Goal: Task Accomplishment & Management: Use online tool/utility

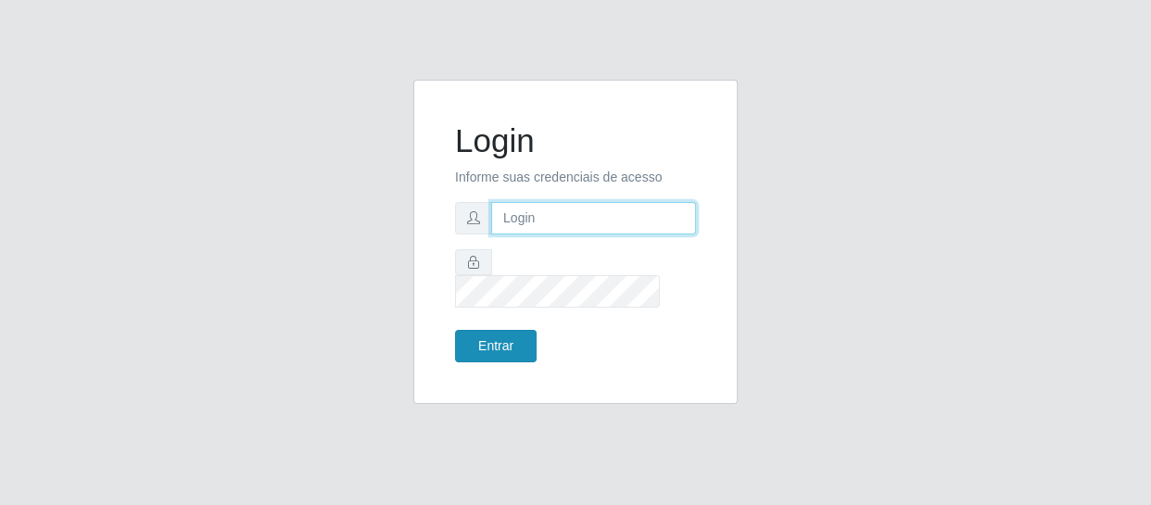
type input "[EMAIL_ADDRESS][DOMAIN_NAME]"
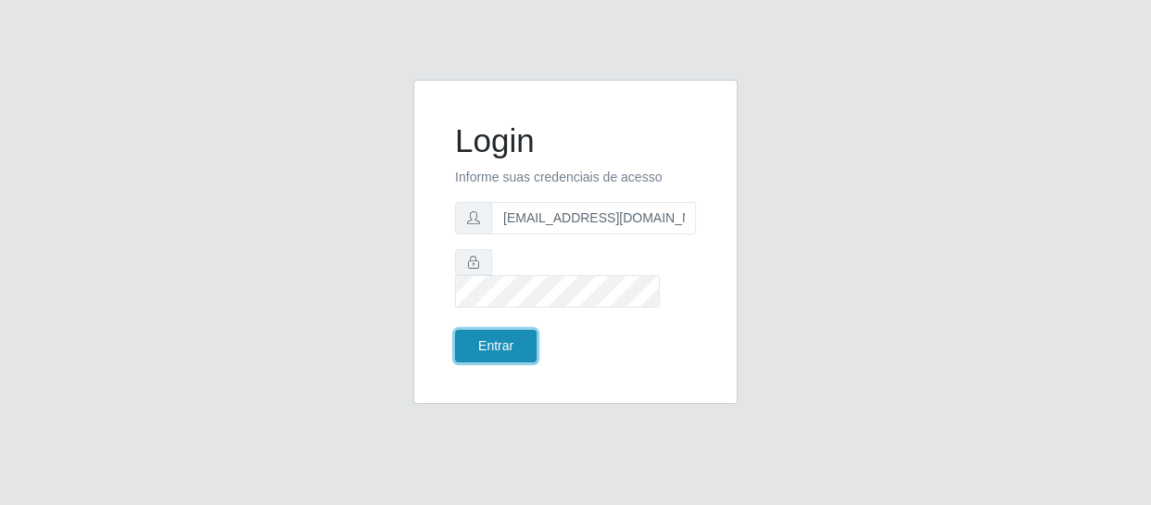
click at [492, 336] on button "Entrar" at bounding box center [496, 346] width 82 height 32
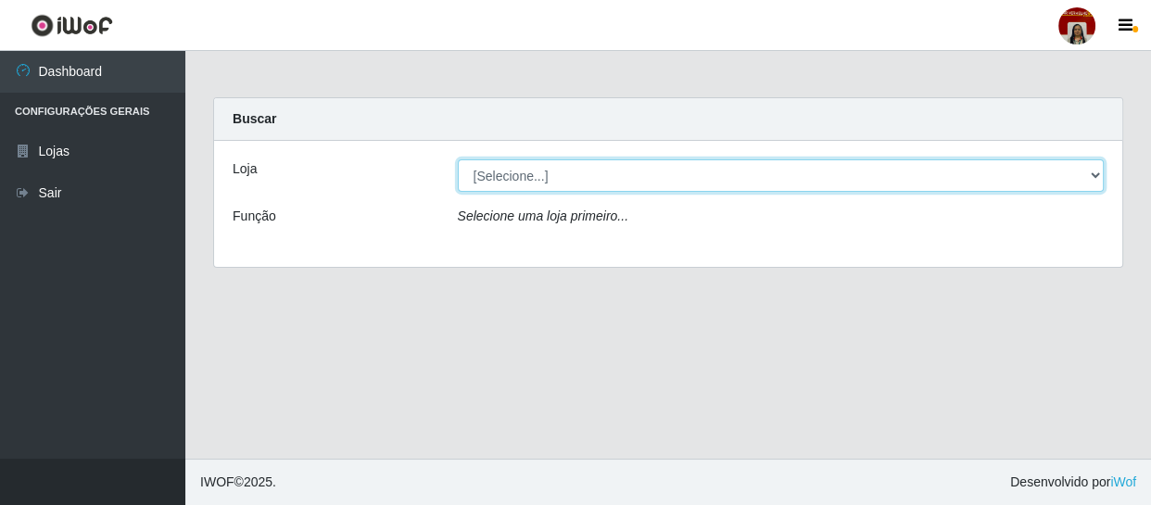
click at [1096, 174] on select "[Selecione...] Mar Vermelho - Loja 04" at bounding box center [781, 175] width 647 height 32
select select "251"
click at [458, 159] on select "[Selecione...] Mar Vermelho - Loja 04" at bounding box center [781, 175] width 647 height 32
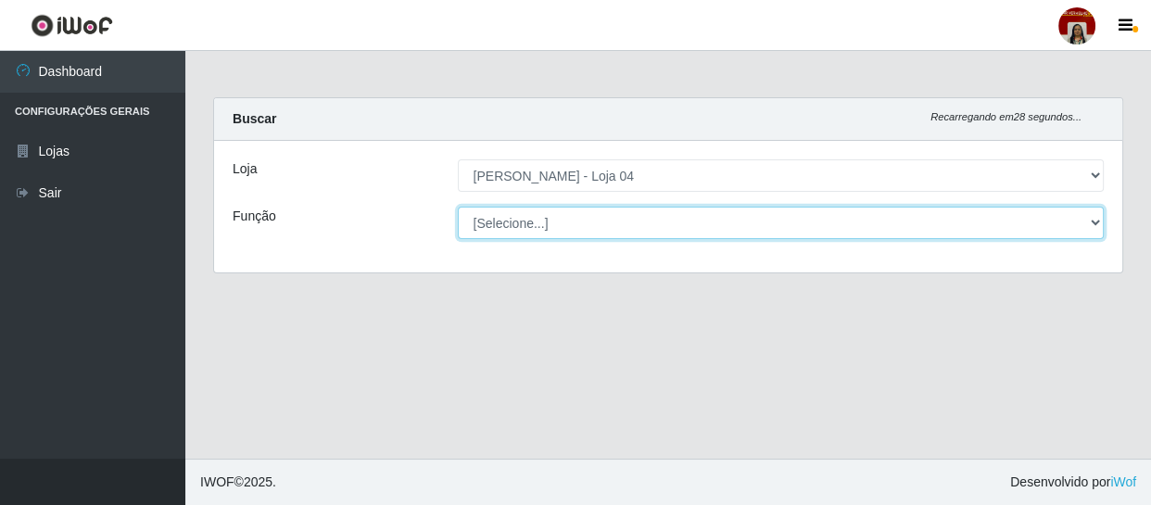
click at [1095, 228] on select "[Selecione...] ASG ASG + ASG ++ Auxiliar de Depósito Auxiliar de Depósito + Aux…" at bounding box center [781, 223] width 647 height 32
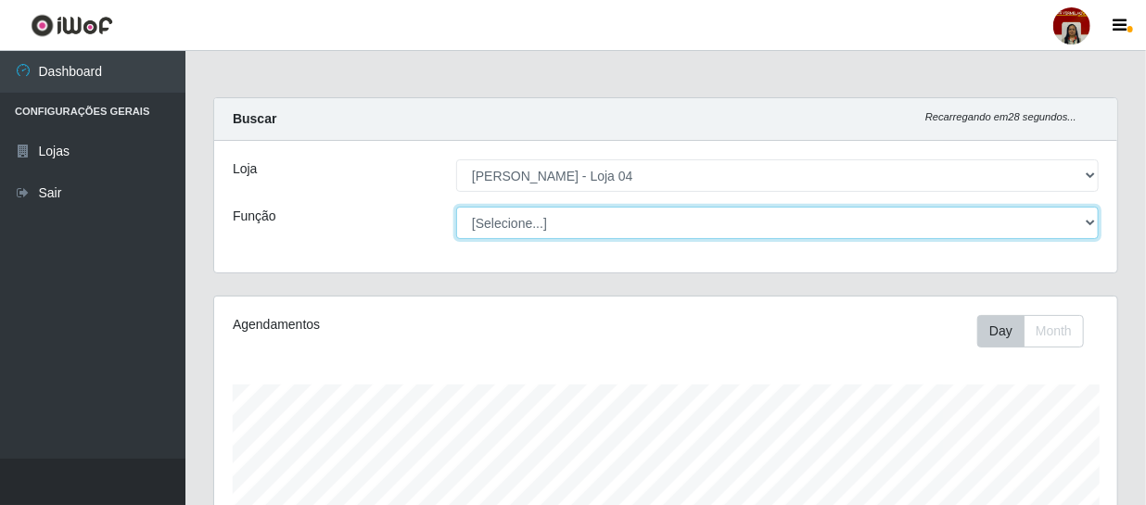
scroll to position [385, 903]
select select "22"
click at [456, 207] on select "[Selecione...] ASG ASG + ASG ++ Auxiliar de Depósito Auxiliar de Depósito + Aux…" at bounding box center [777, 223] width 642 height 32
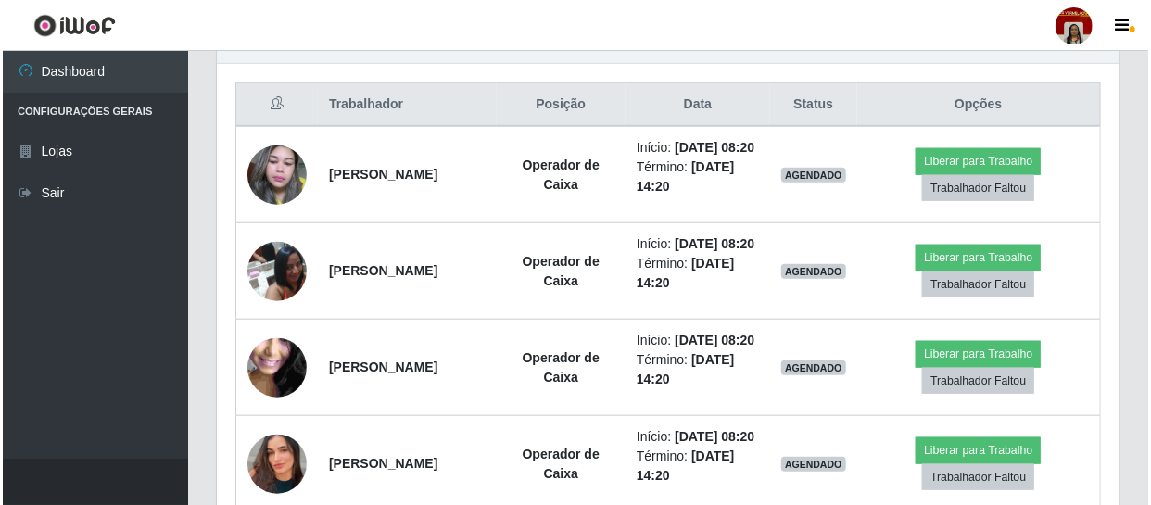
scroll to position [667, 0]
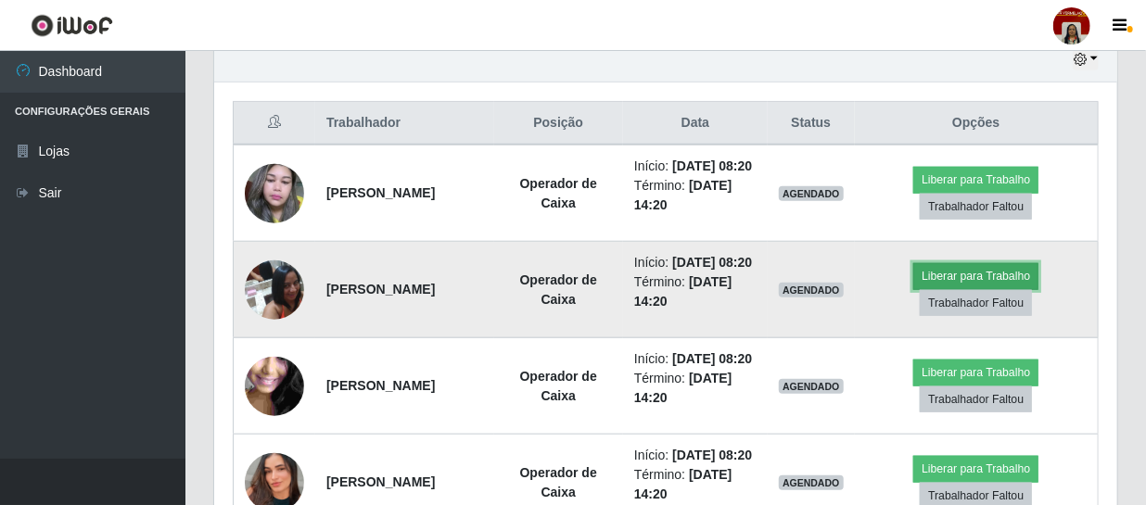
click at [956, 289] on button "Liberar para Trabalho" at bounding box center [975, 276] width 125 height 26
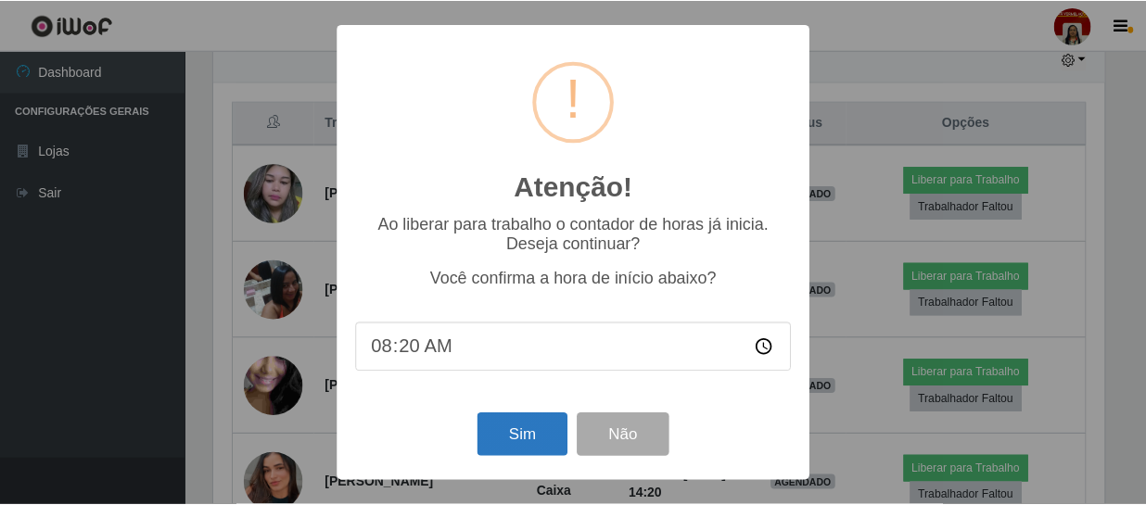
scroll to position [385, 894]
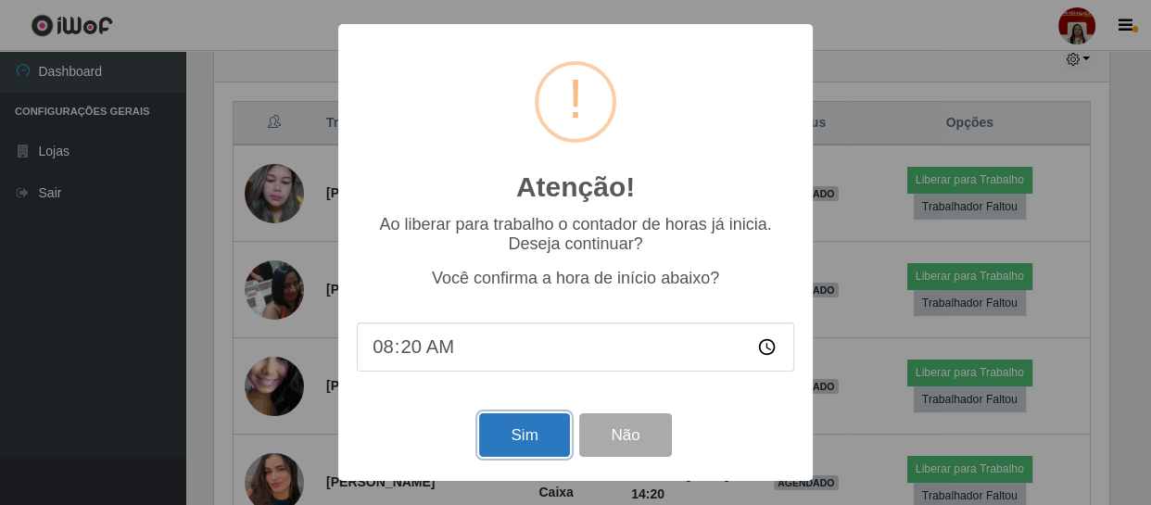
click at [513, 429] on button "Sim" at bounding box center [524, 435] width 90 height 44
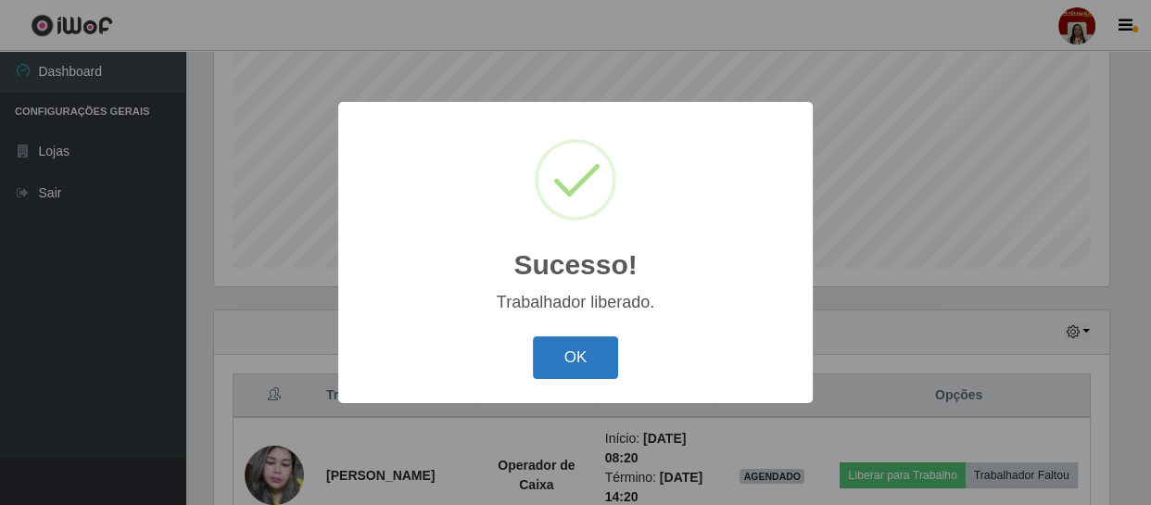
click at [585, 342] on button "OK" at bounding box center [576, 358] width 86 height 44
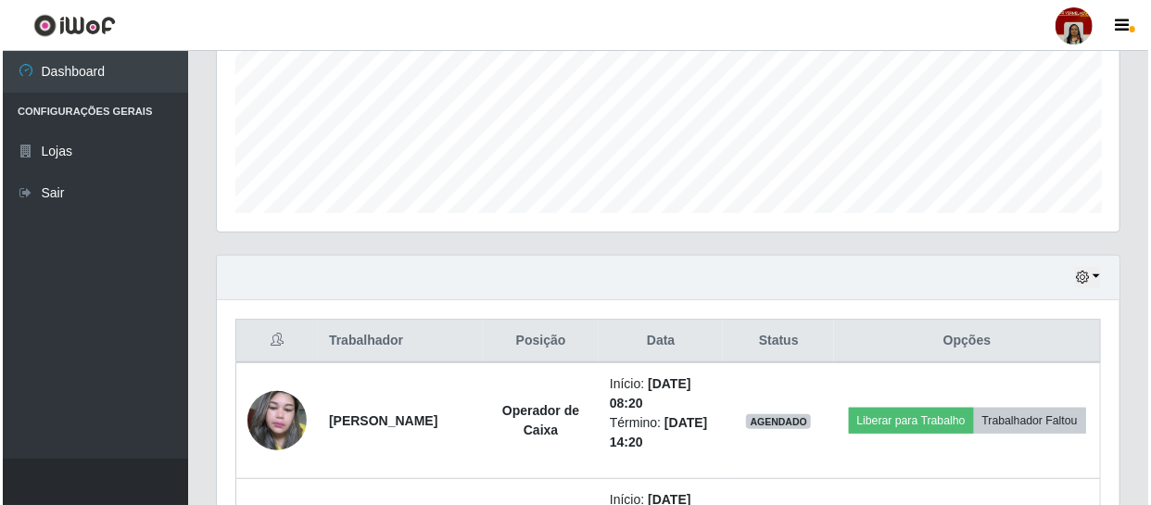
scroll to position [479, 0]
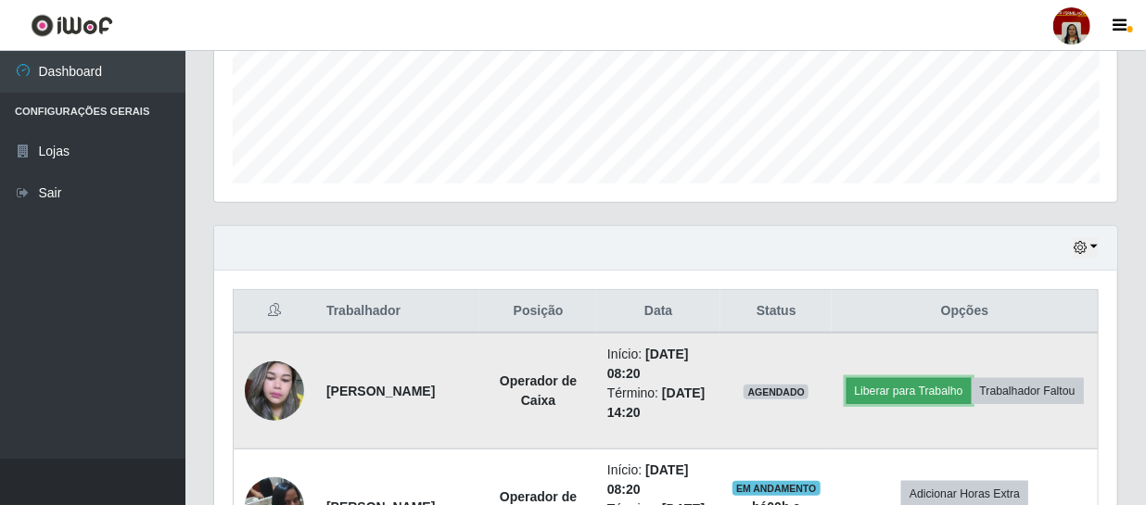
click at [949, 378] on button "Liberar para Trabalho" at bounding box center [908, 391] width 125 height 26
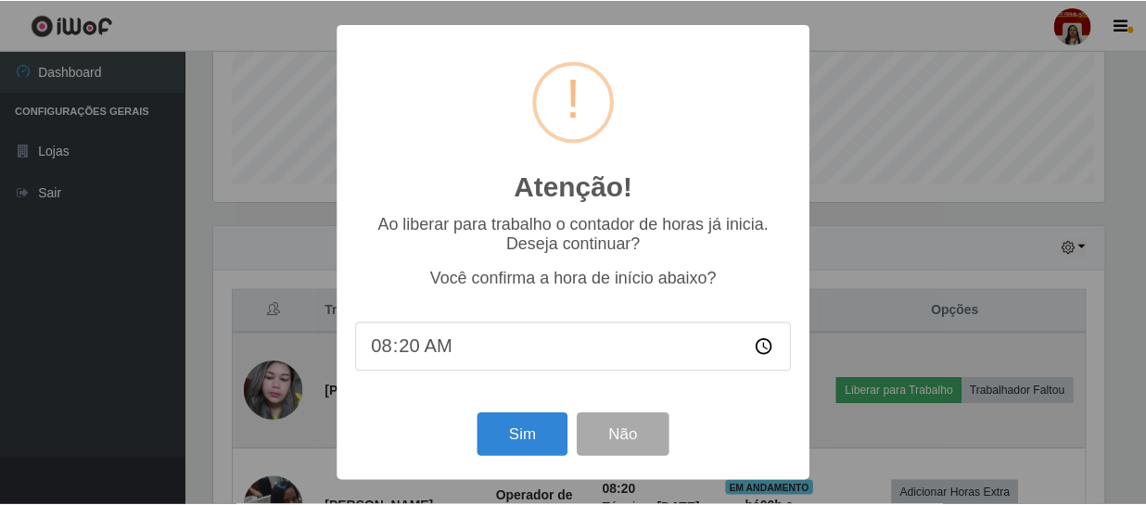
scroll to position [385, 894]
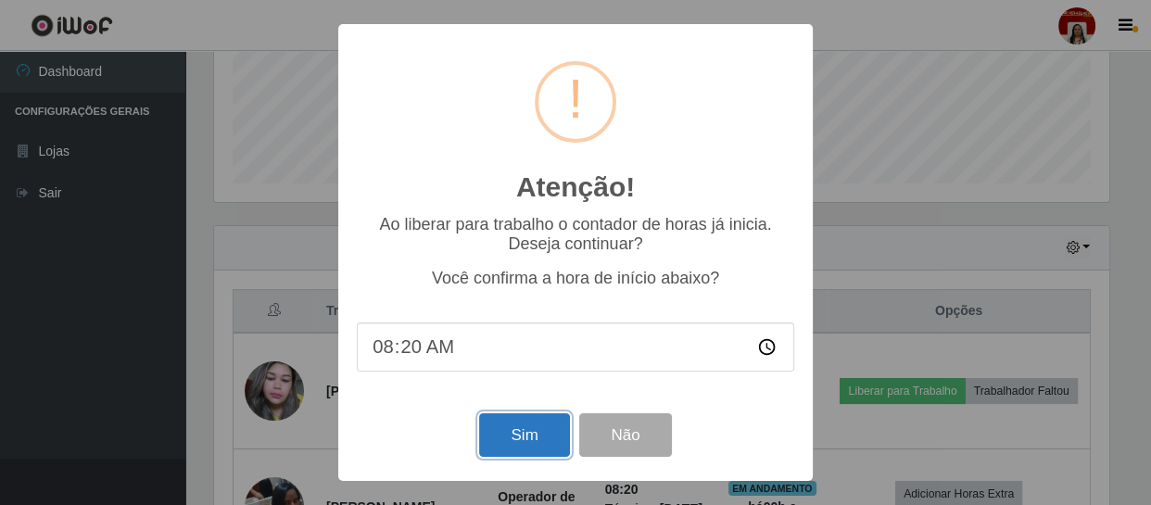
click at [550, 431] on button "Sim" at bounding box center [524, 435] width 90 height 44
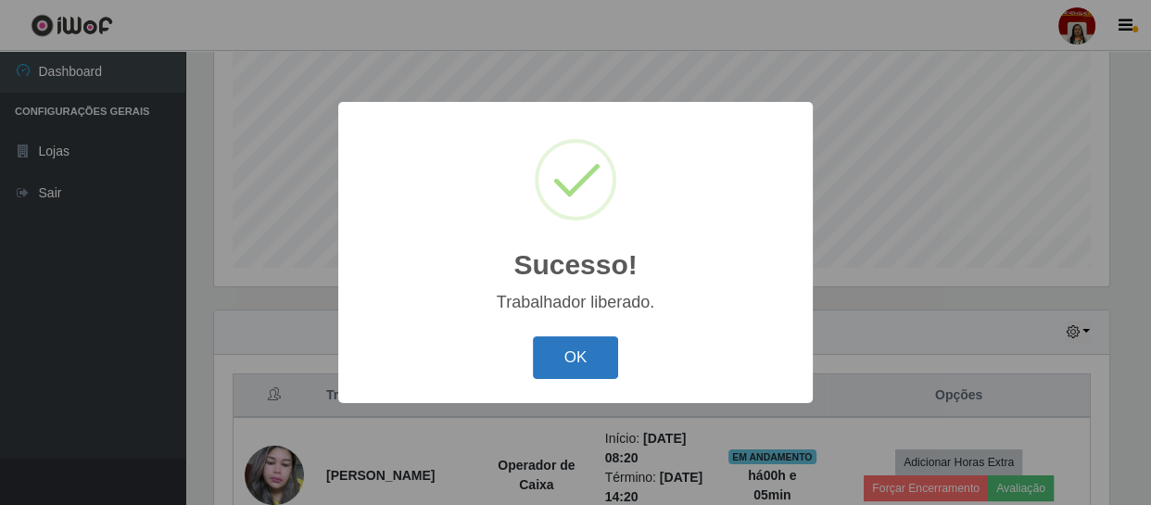
click at [590, 366] on button "OK" at bounding box center [576, 358] width 86 height 44
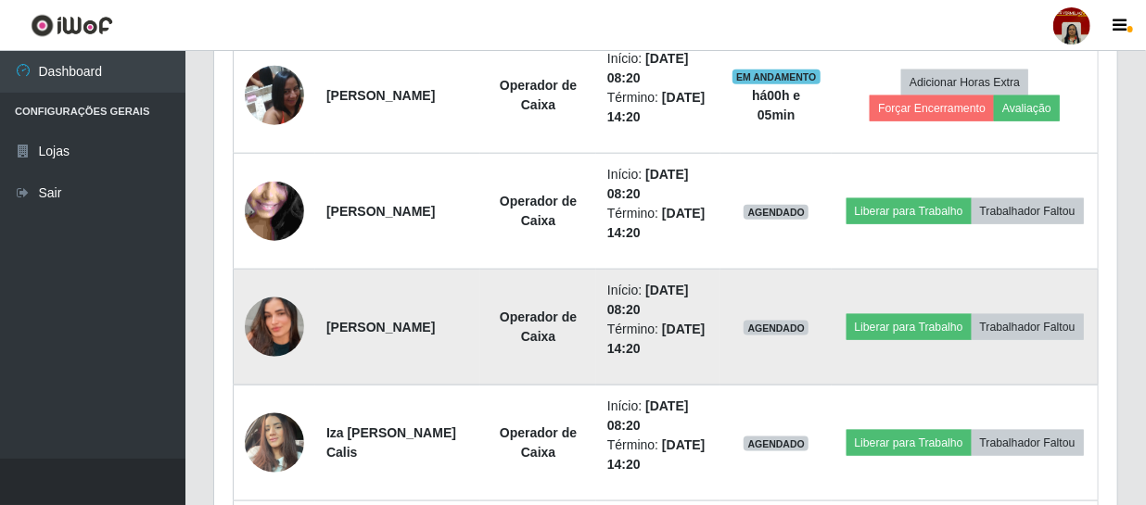
scroll to position [920, 0]
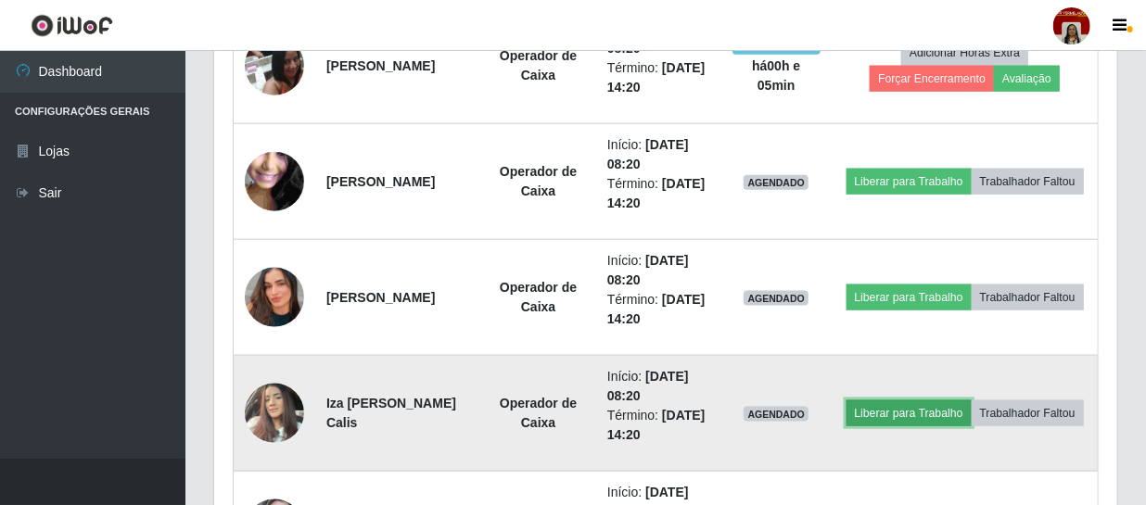
click at [931, 400] on button "Liberar para Trabalho" at bounding box center [908, 413] width 125 height 26
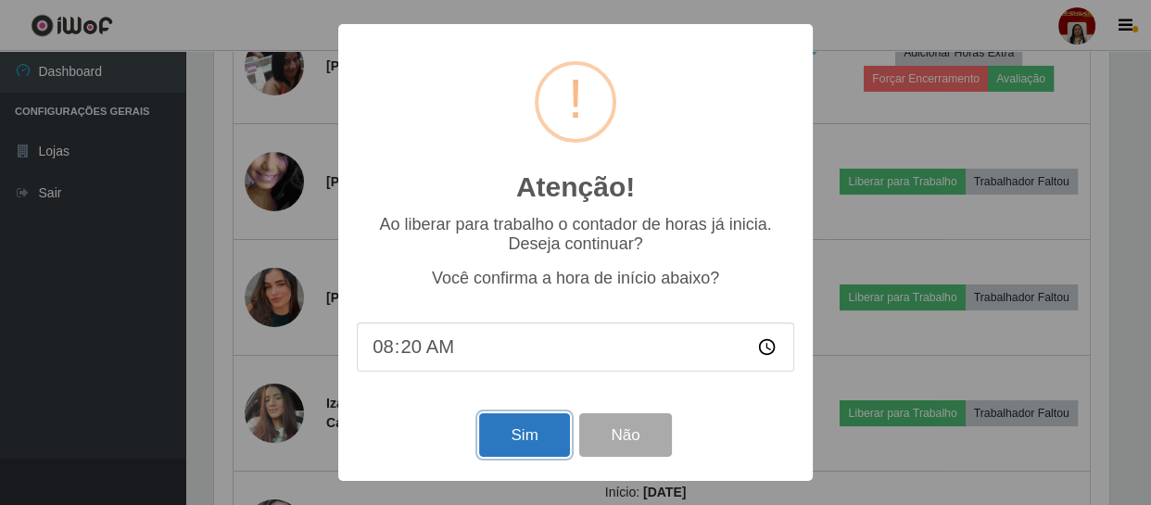
click at [524, 441] on button "Sim" at bounding box center [524, 435] width 90 height 44
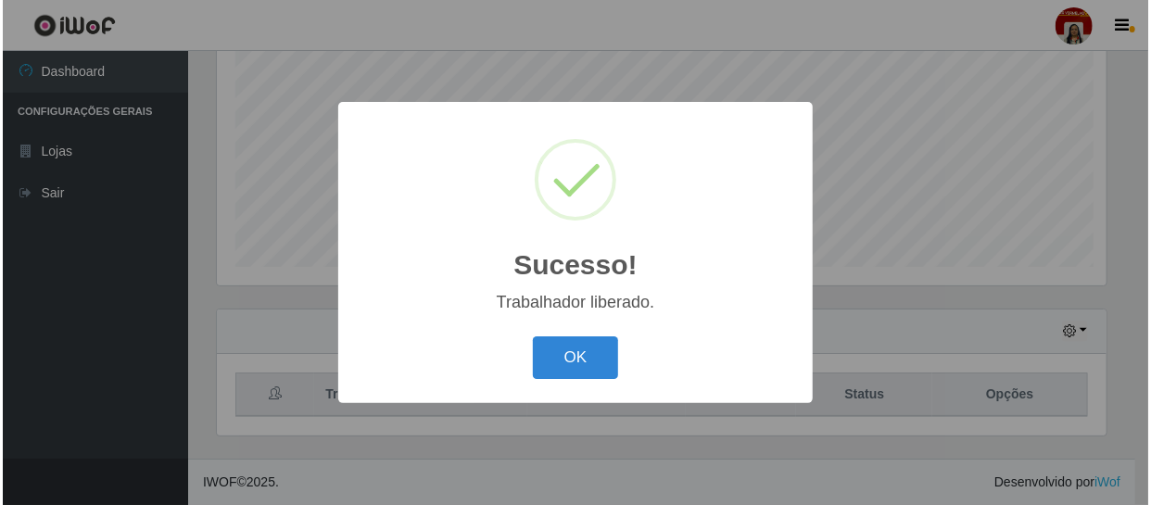
scroll to position [0, 0]
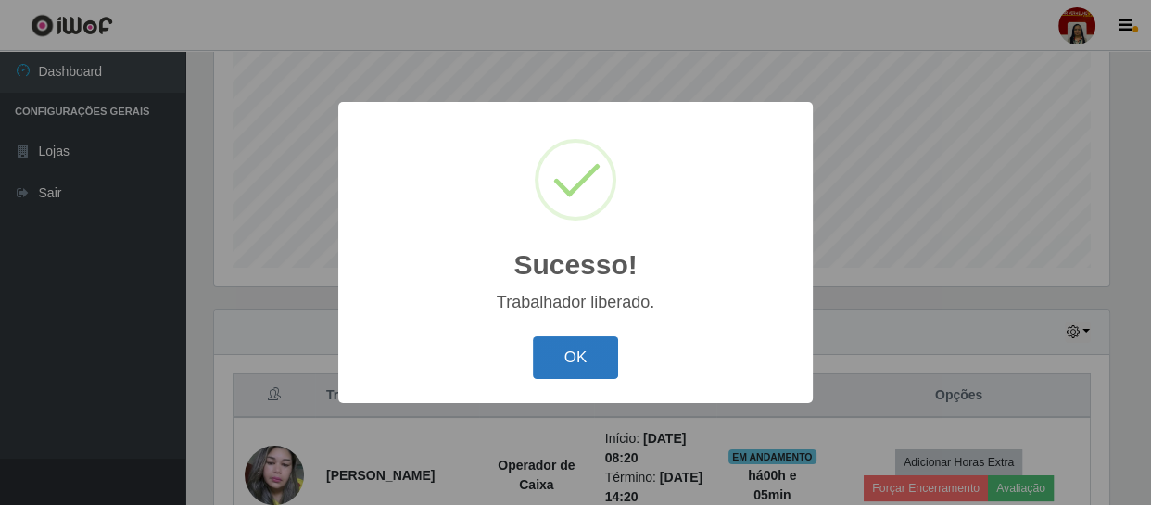
click at [602, 343] on button "OK" at bounding box center [576, 358] width 86 height 44
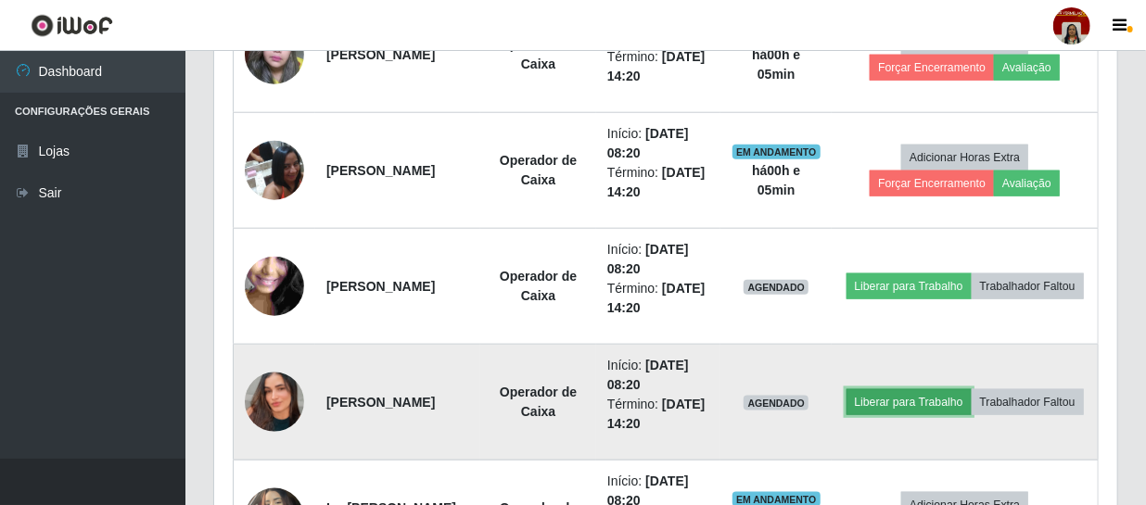
click at [937, 389] on button "Liberar para Trabalho" at bounding box center [908, 402] width 125 height 26
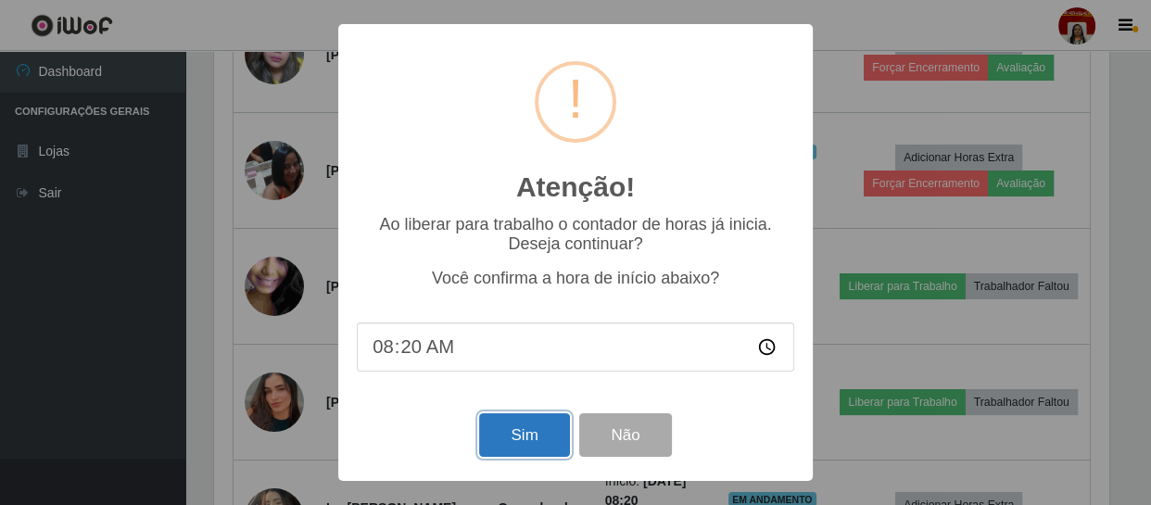
click at [562, 430] on button "Sim" at bounding box center [524, 435] width 90 height 44
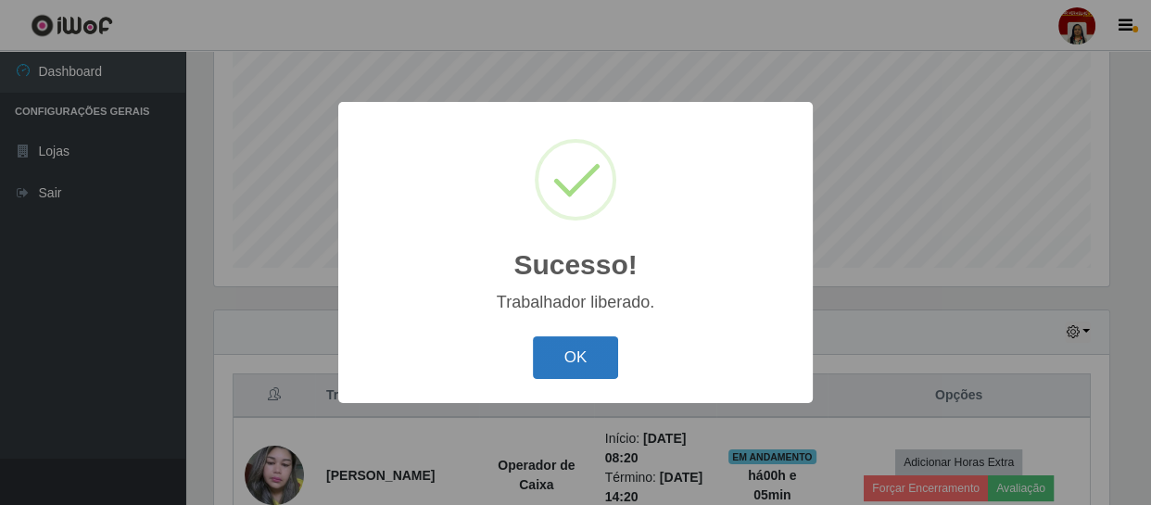
click at [581, 365] on button "OK" at bounding box center [576, 358] width 86 height 44
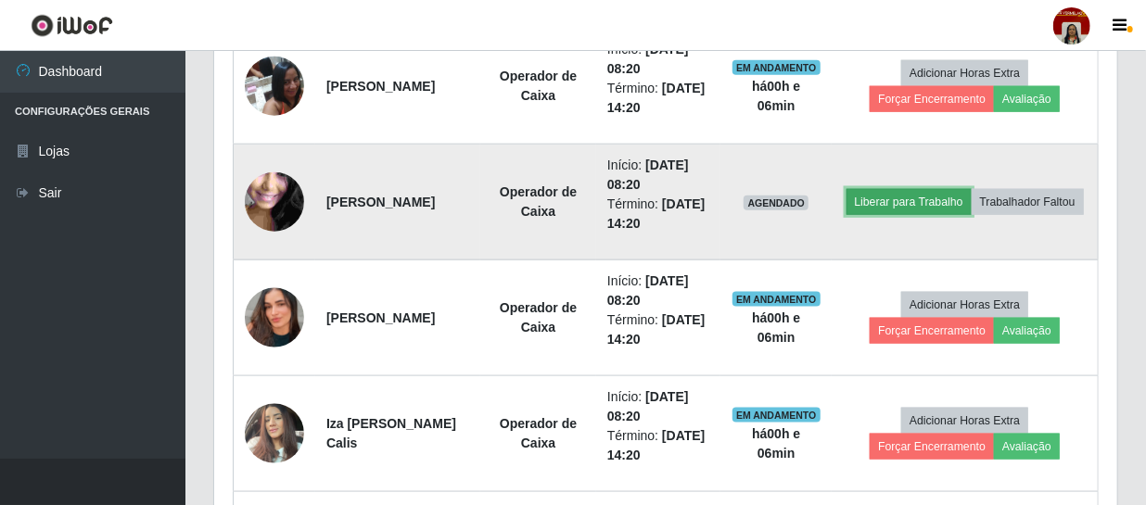
click at [945, 189] on button "Liberar para Trabalho" at bounding box center [908, 202] width 125 height 26
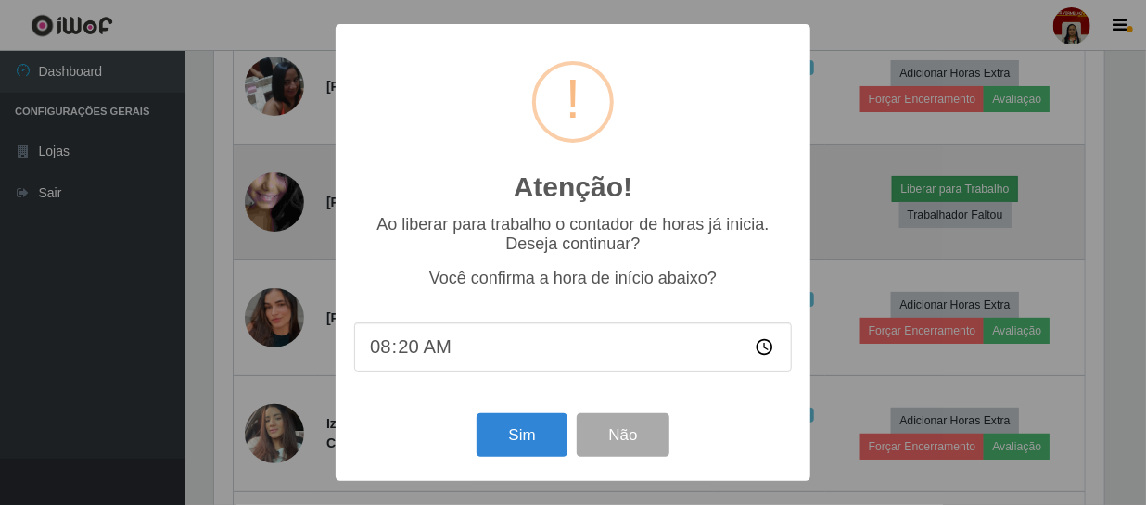
scroll to position [385, 894]
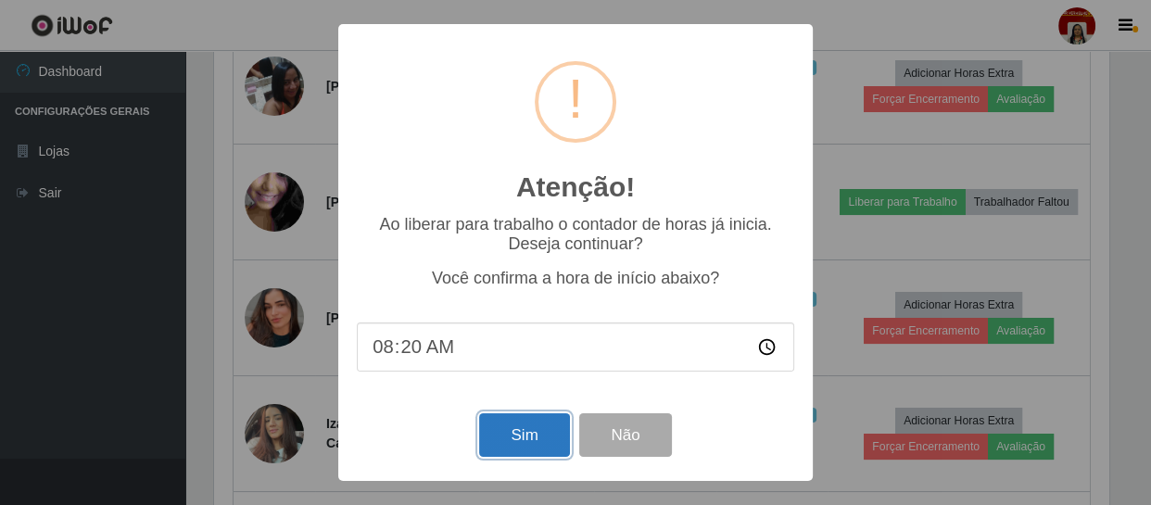
click at [509, 437] on button "Sim" at bounding box center [524, 435] width 90 height 44
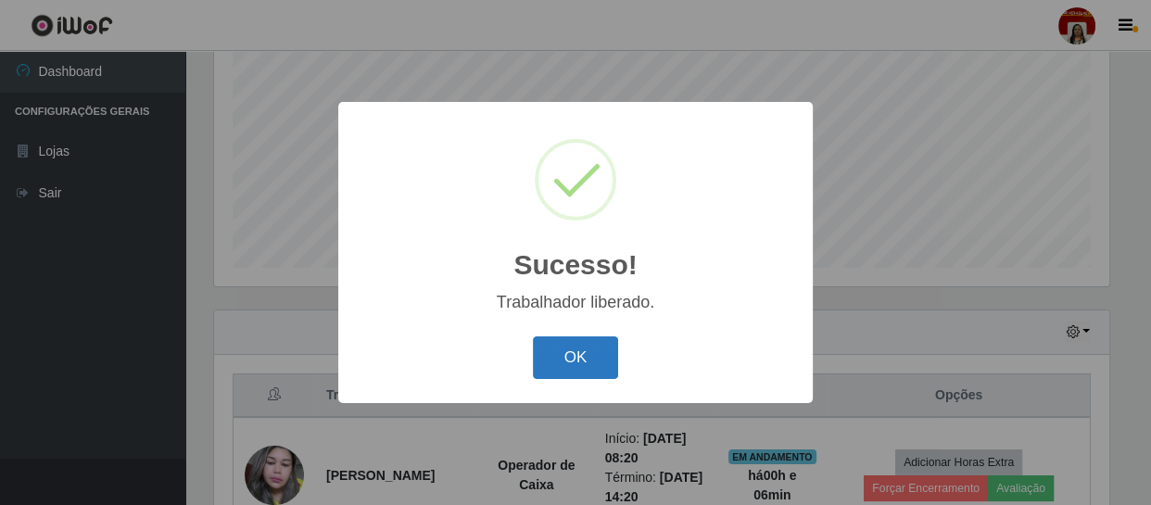
click at [586, 370] on button "OK" at bounding box center [576, 358] width 86 height 44
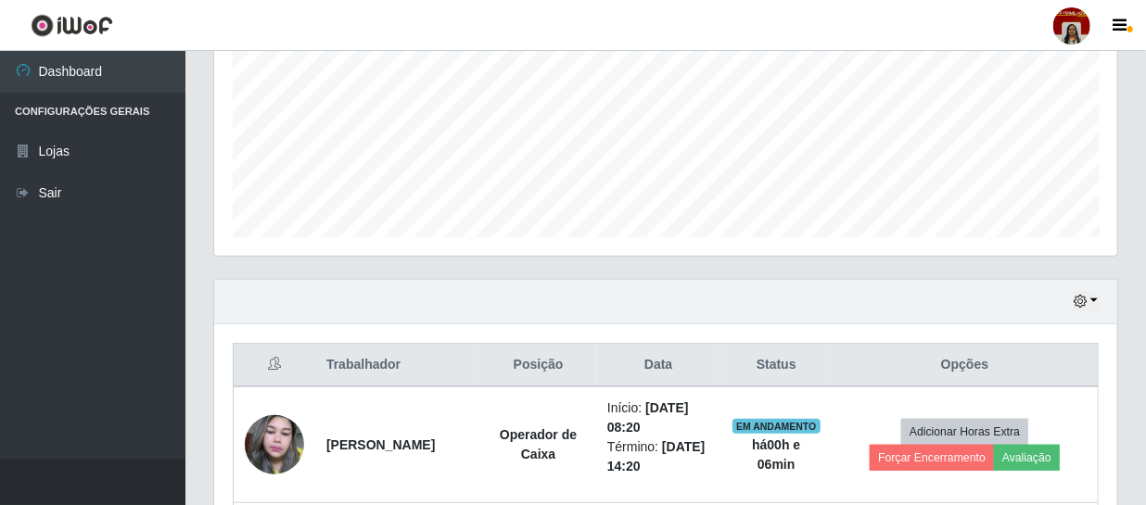
scroll to position [415, 0]
